Goal: Task Accomplishment & Management: Manage account settings

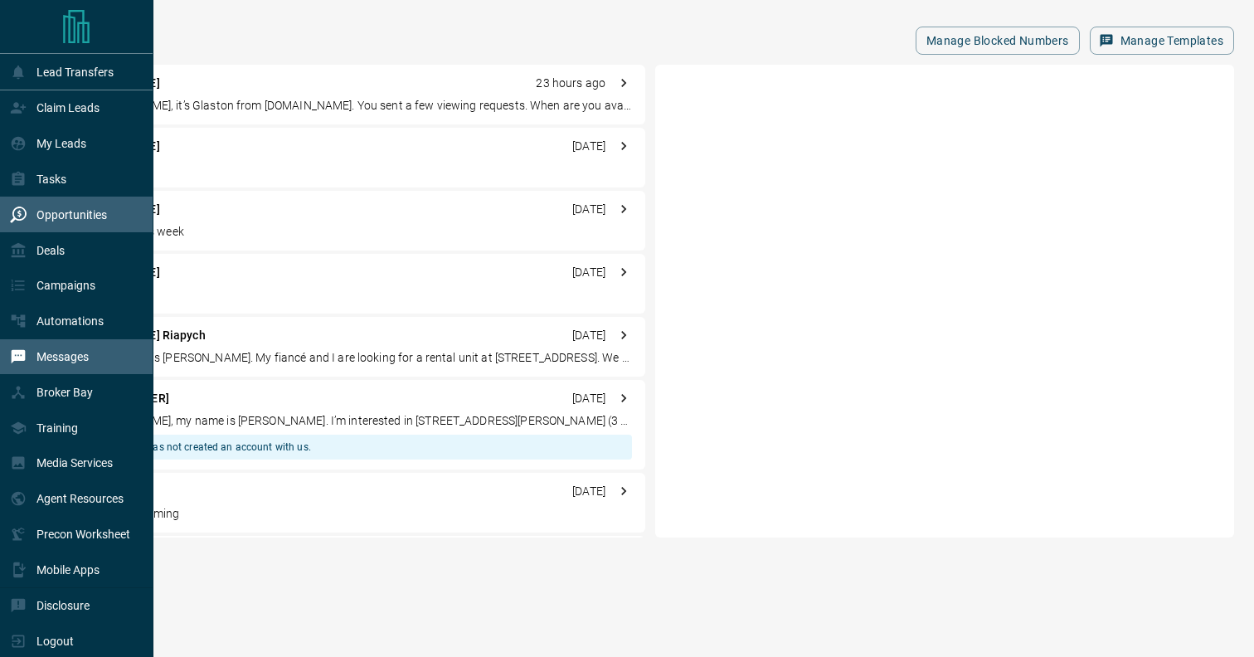
click at [89, 212] on p "Opportunities" at bounding box center [72, 214] width 71 height 13
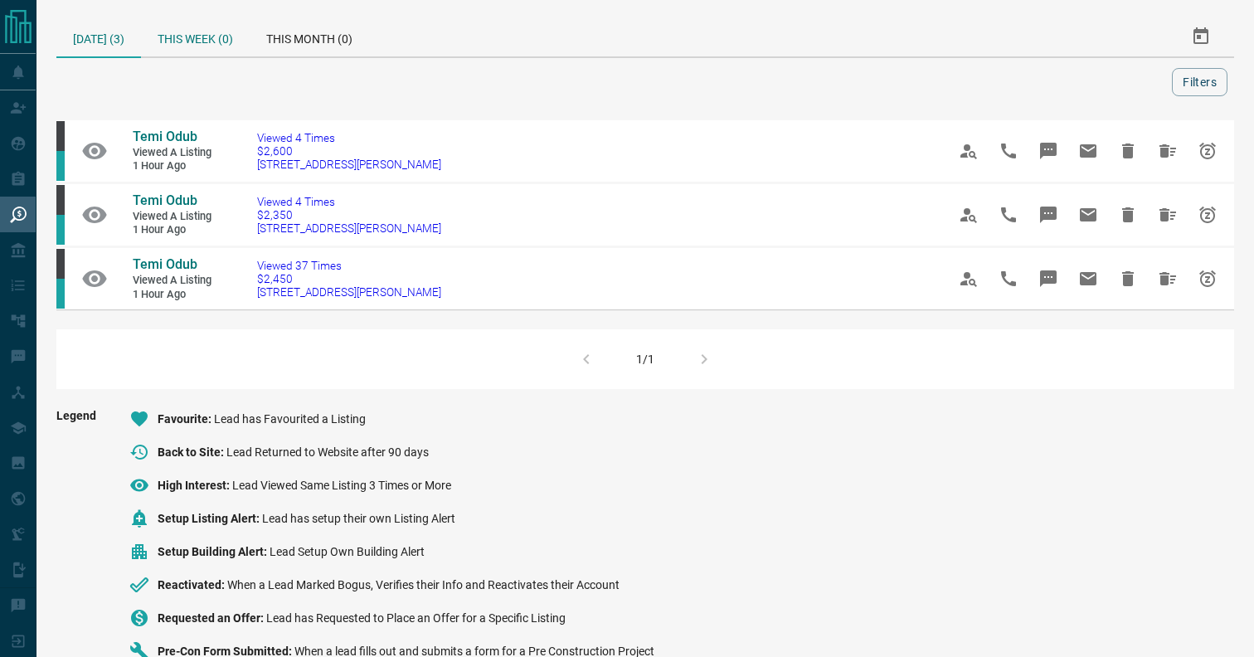
click at [184, 35] on div "This Week (0)" at bounding box center [195, 37] width 109 height 40
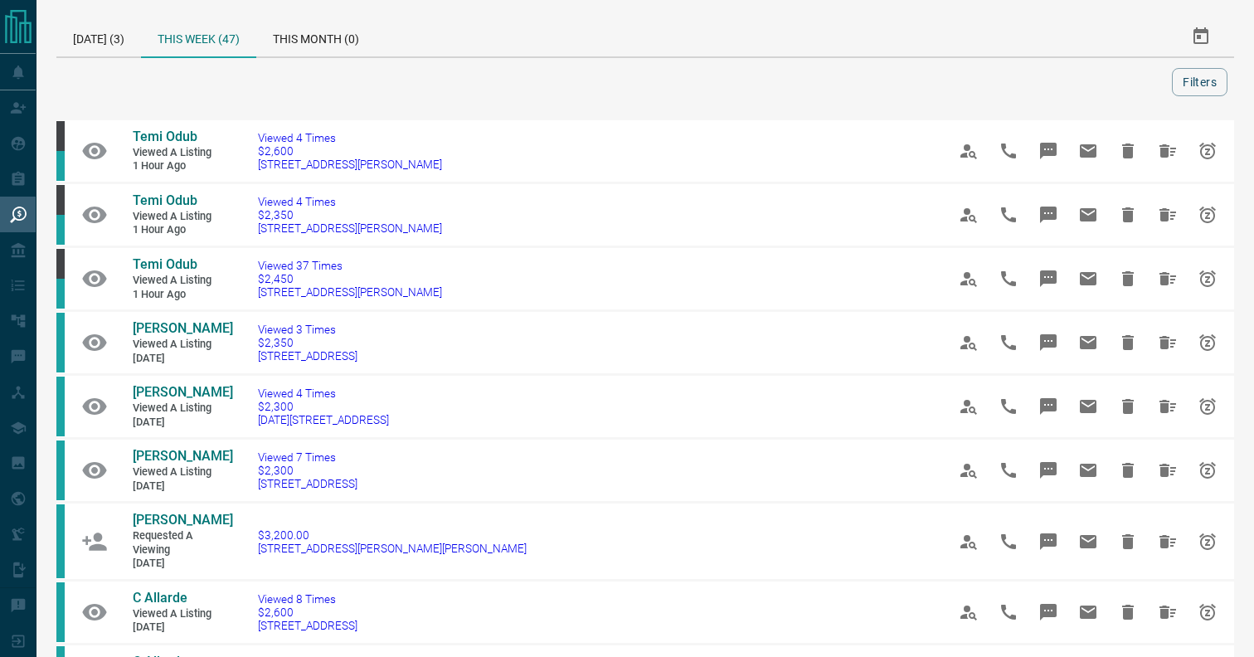
click at [1161, 81] on div at bounding box center [617, 82] width 1109 height 28
click at [1227, 75] on button "Filters" at bounding box center [1200, 82] width 56 height 28
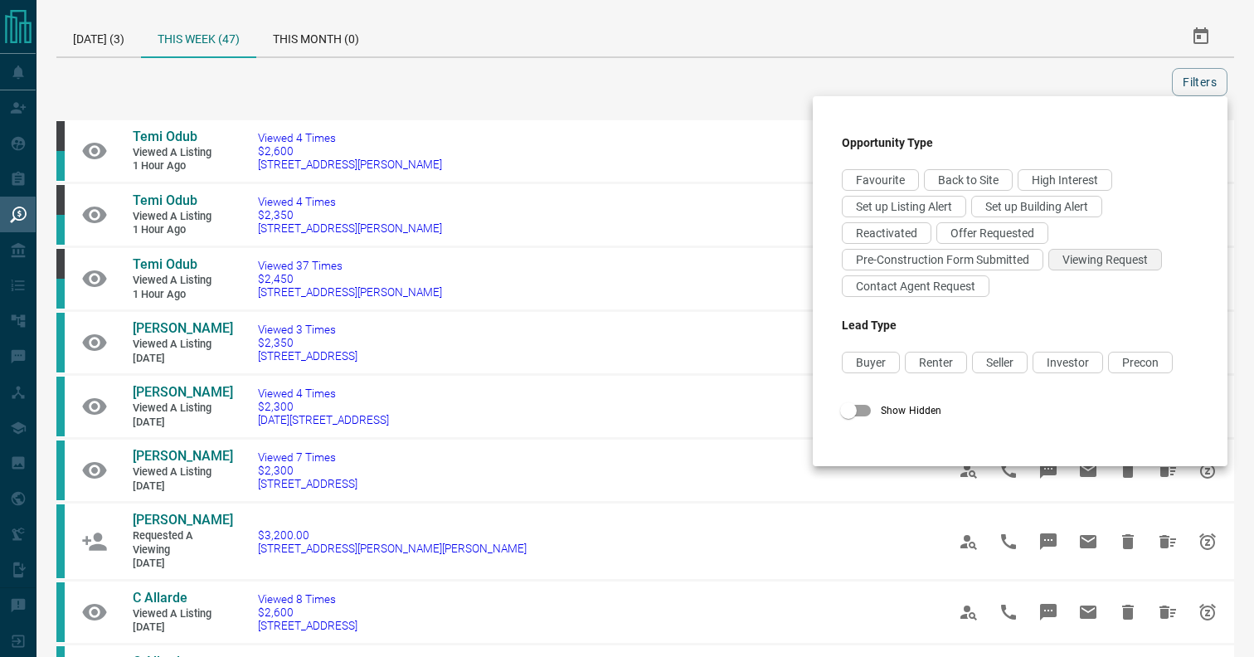
click at [1098, 260] on span "Viewing Request" at bounding box center [1105, 259] width 85 height 13
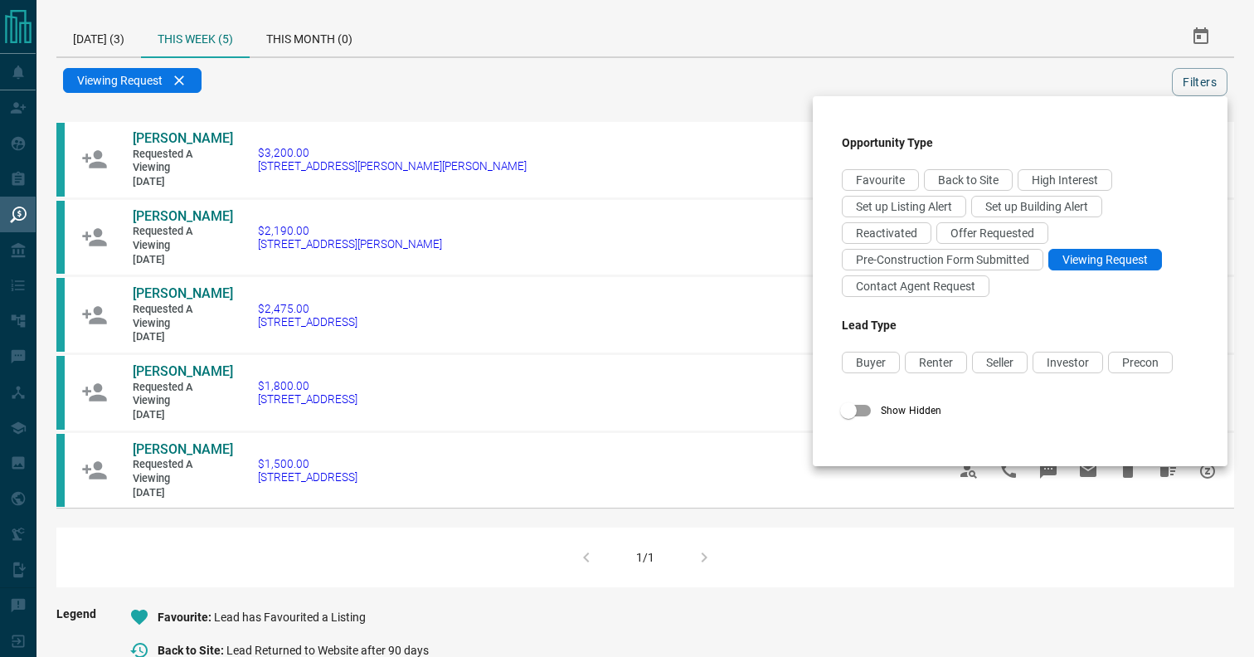
click at [1006, 222] on div "Favourite Back to Site High Interest Set up Listing Alert Set up Building Alert…" at bounding box center [1020, 235] width 357 height 133
click at [996, 237] on span "Offer Requested" at bounding box center [993, 232] width 84 height 13
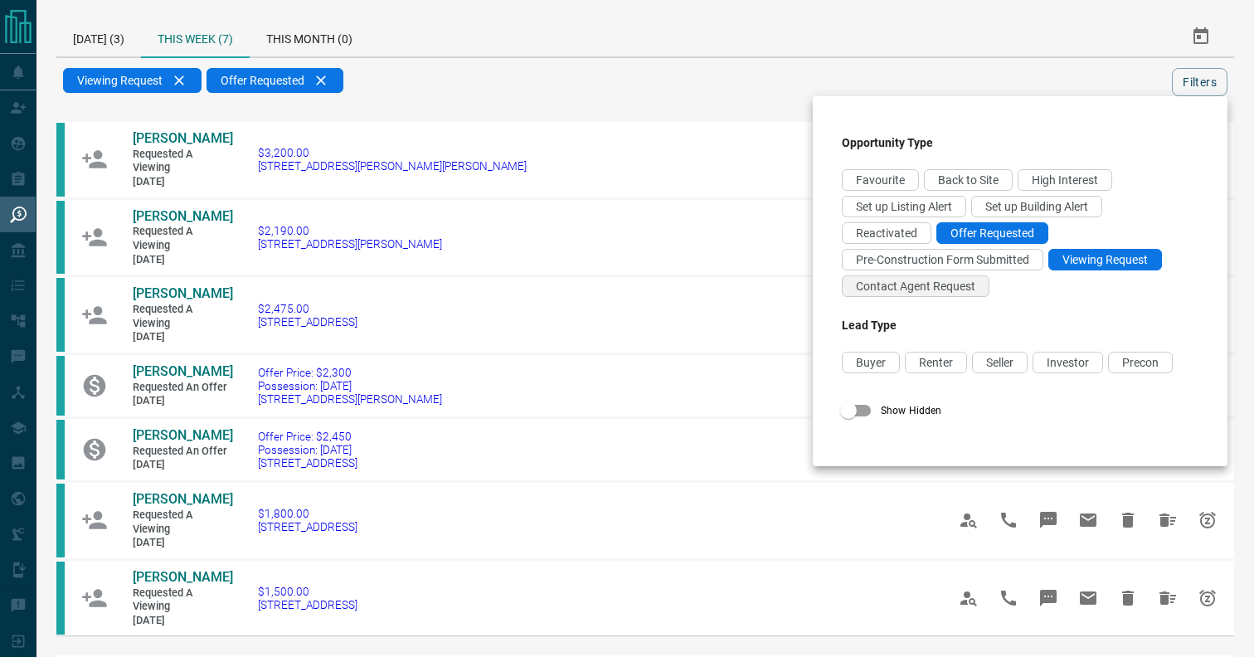
click at [927, 295] on div "Contact Agent Request" at bounding box center [916, 286] width 148 height 22
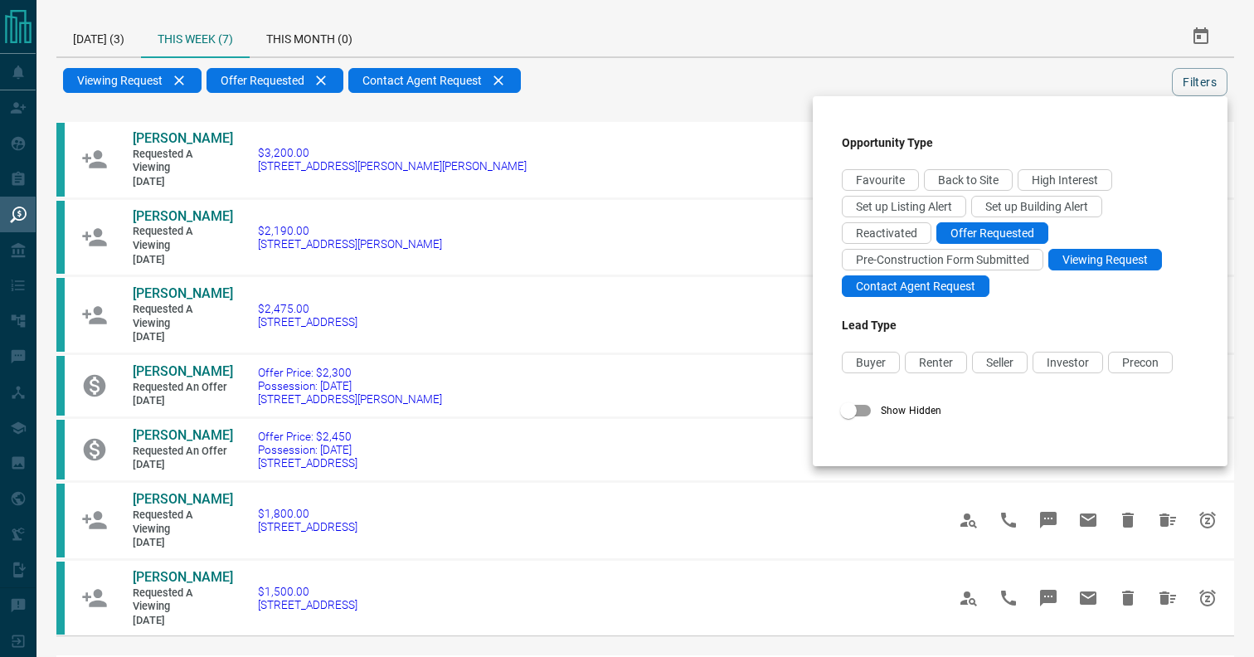
click at [621, 71] on div at bounding box center [627, 328] width 1254 height 657
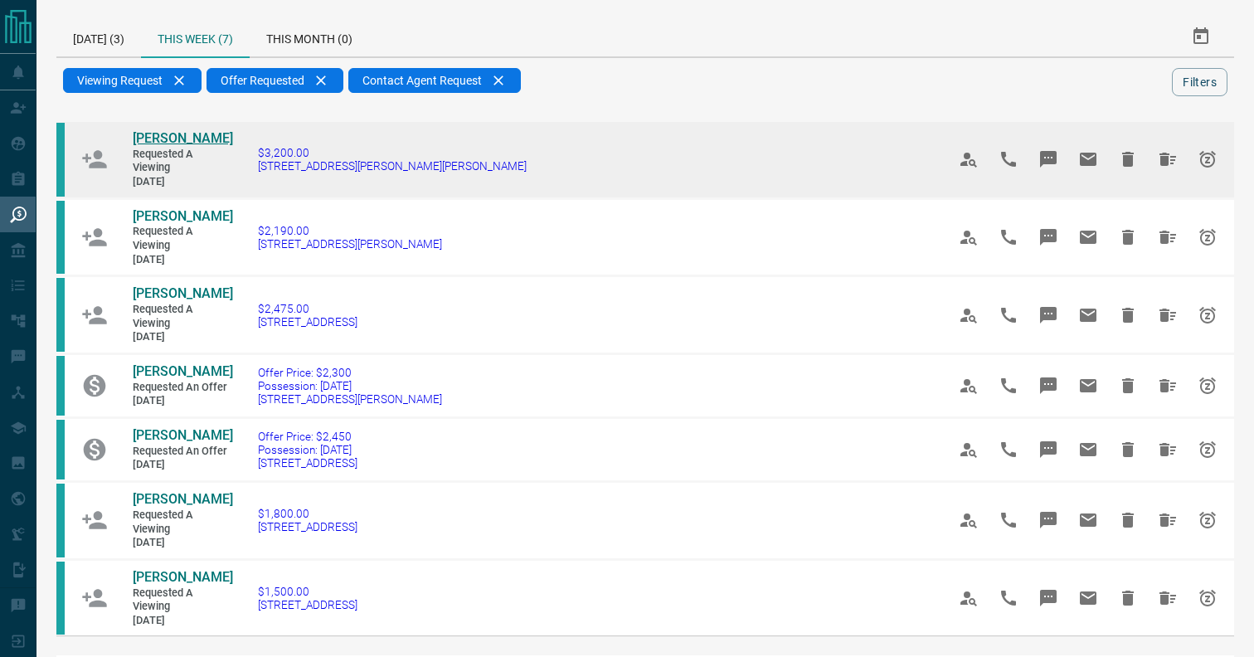
click at [182, 136] on span "[PERSON_NAME]" at bounding box center [183, 138] width 100 height 16
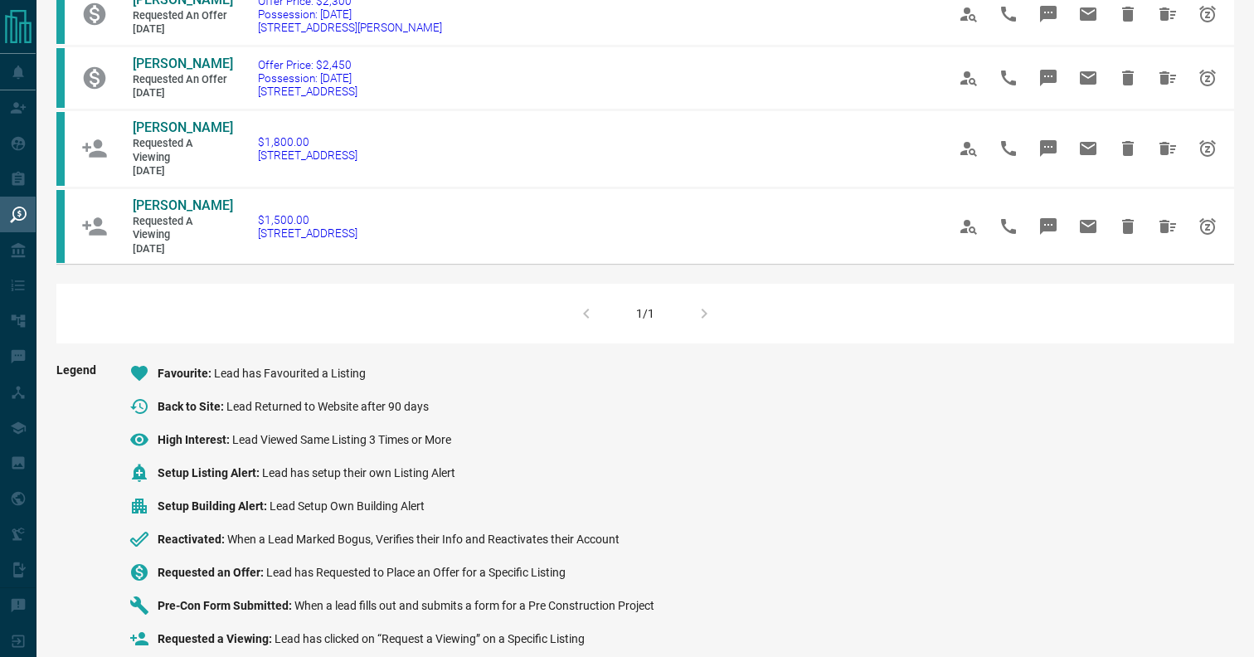
scroll to position [403, 0]
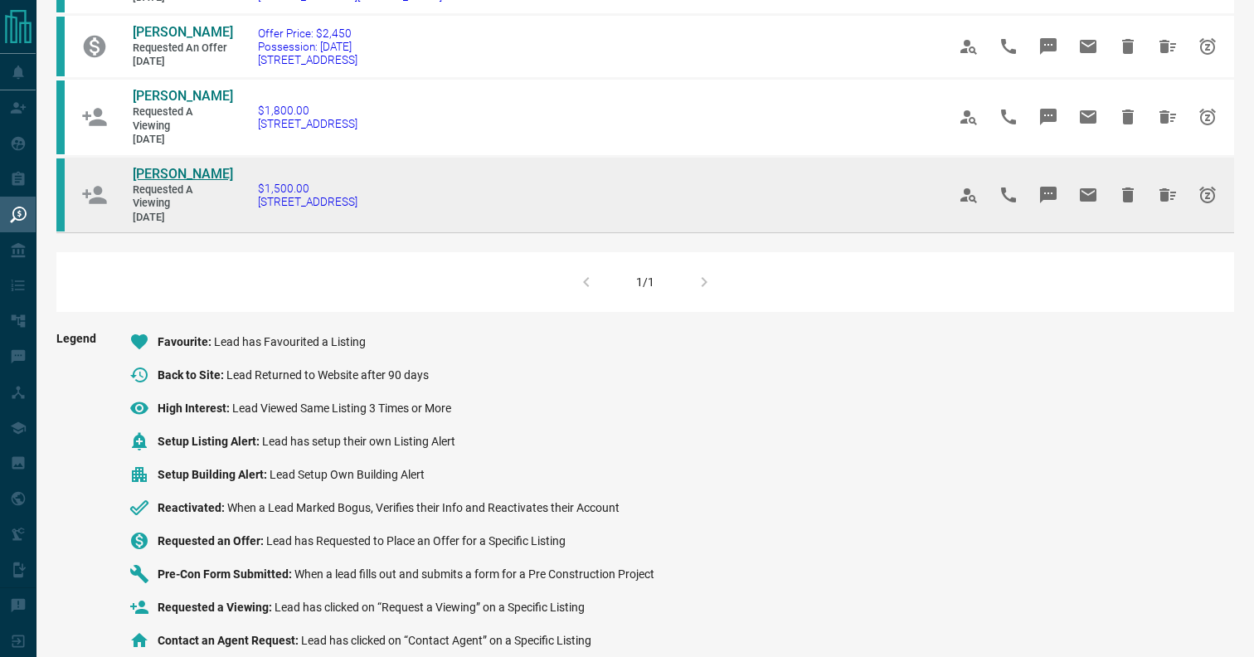
click at [160, 182] on span "[PERSON_NAME]" at bounding box center [183, 174] width 100 height 16
